Goal: Transaction & Acquisition: Purchase product/service

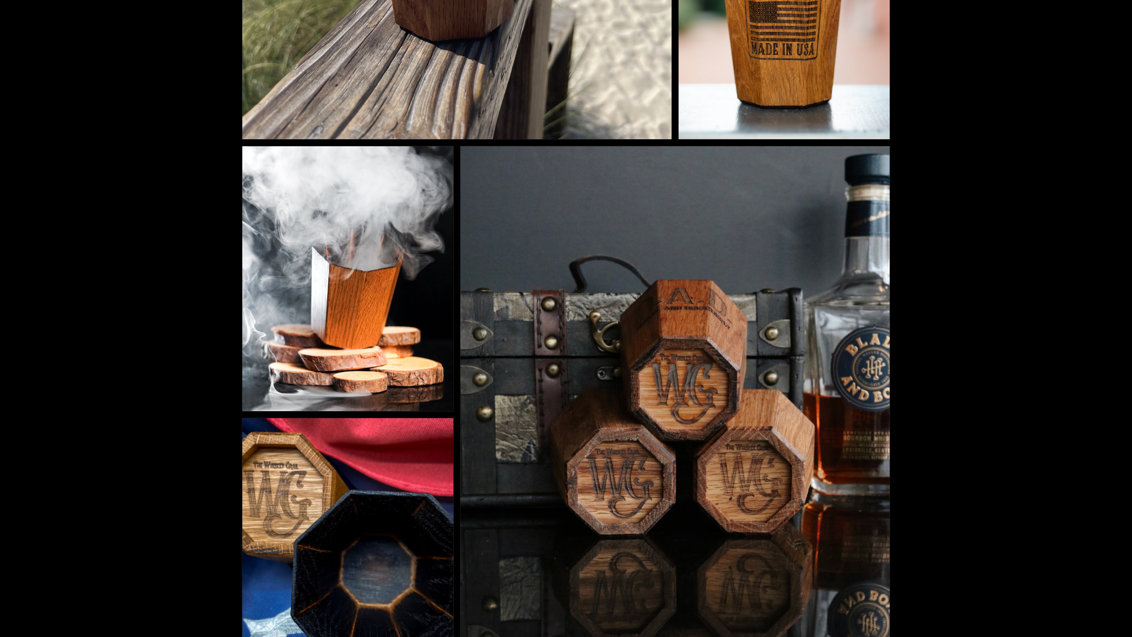
scroll to position [2476, 0]
